Goal: Information Seeking & Learning: Find specific fact

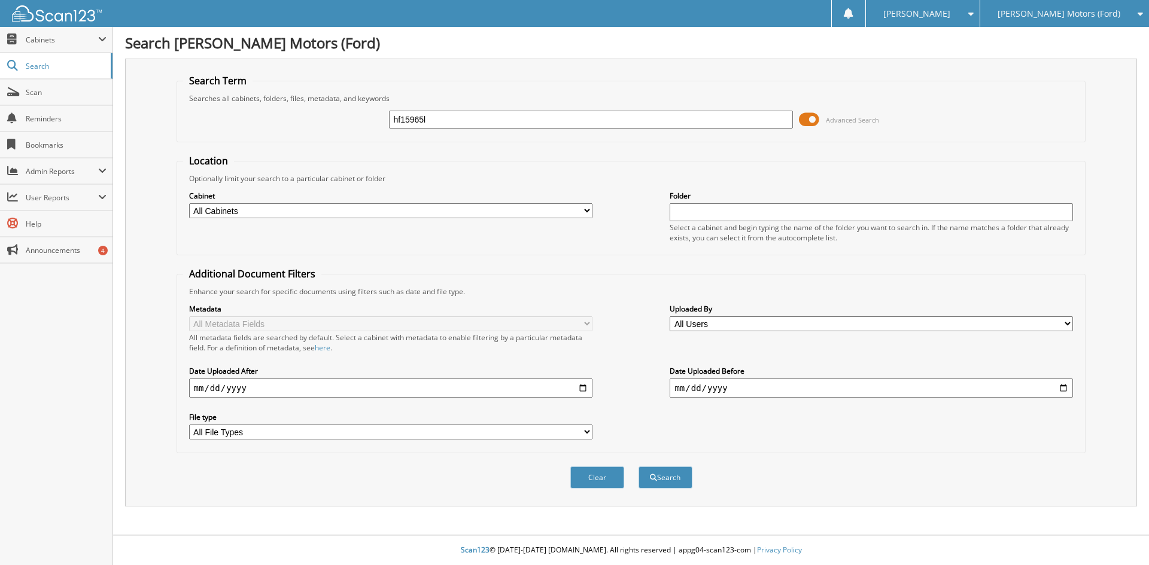
type input "hf15965l"
click at [638, 467] on button "Search" at bounding box center [665, 478] width 54 height 22
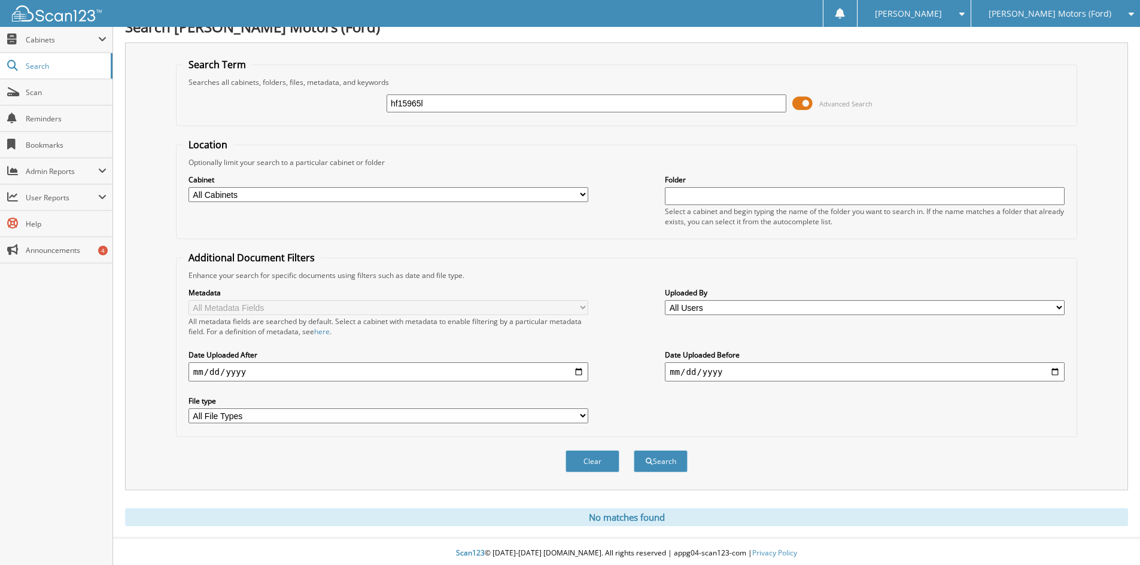
scroll to position [20, 0]
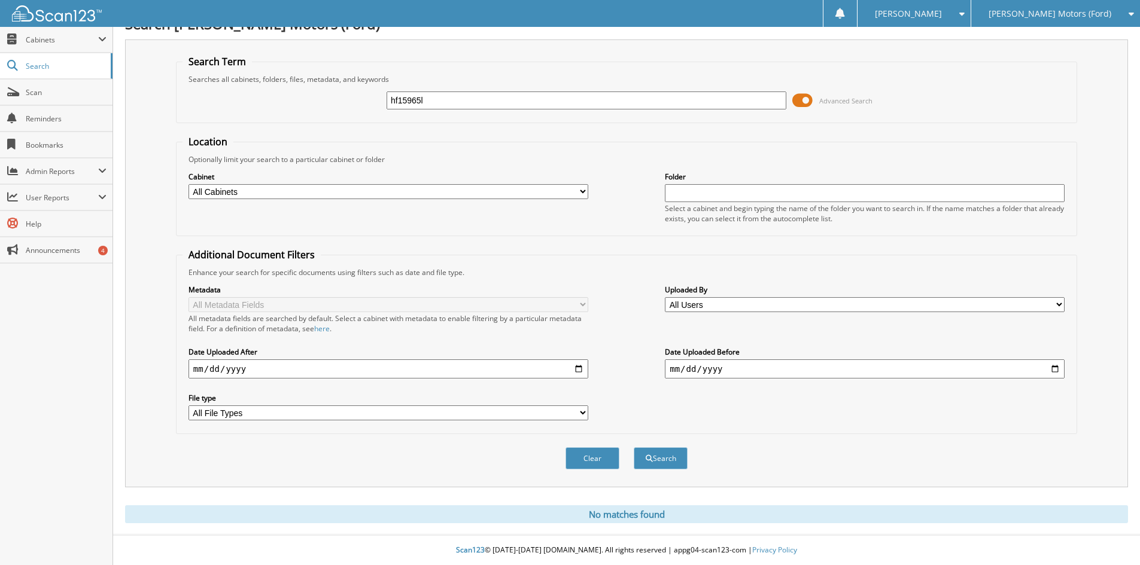
drag, startPoint x: 436, startPoint y: 99, endPoint x: 329, endPoint y: 101, distance: 106.5
click at [329, 101] on div "hf15965l Advanced Search" at bounding box center [626, 100] width 888 height 32
type input "HF15965L"
click at [674, 462] on button "Search" at bounding box center [661, 459] width 54 height 22
